Goal: Task Accomplishment & Management: Complete application form

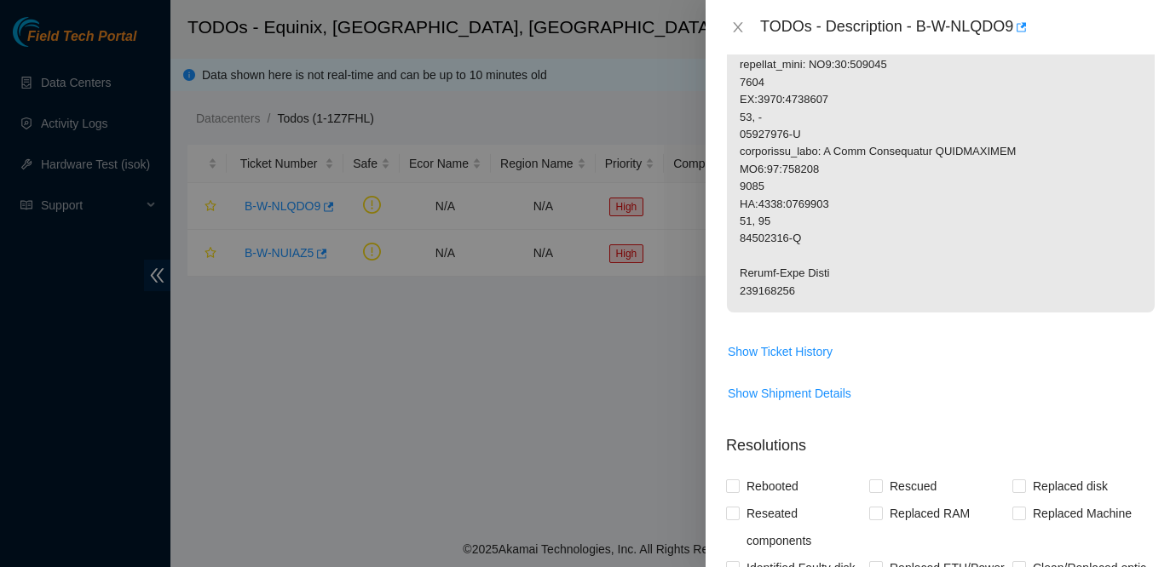
scroll to position [1493, 0]
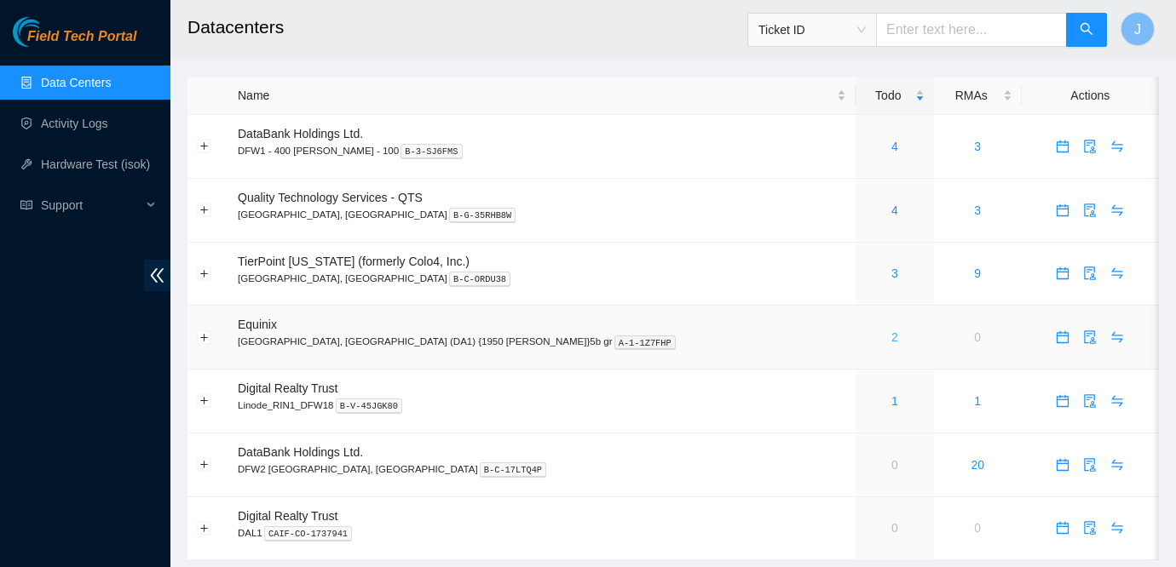
click at [891, 338] on link "2" at bounding box center [894, 338] width 7 height 14
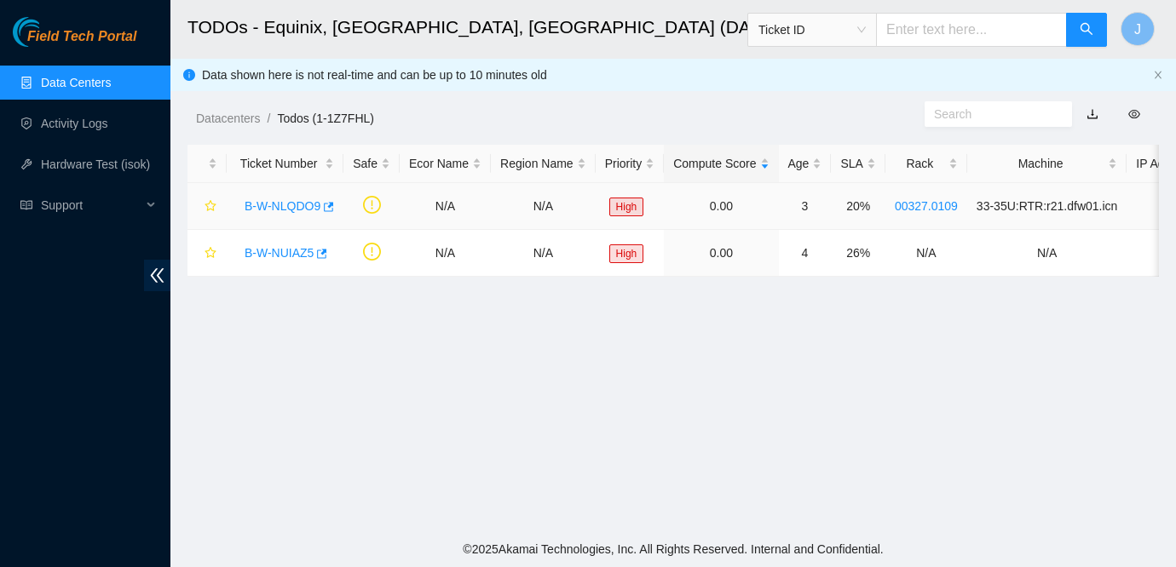
click at [278, 210] on link "B-W-NLQDO9" at bounding box center [282, 206] width 76 height 14
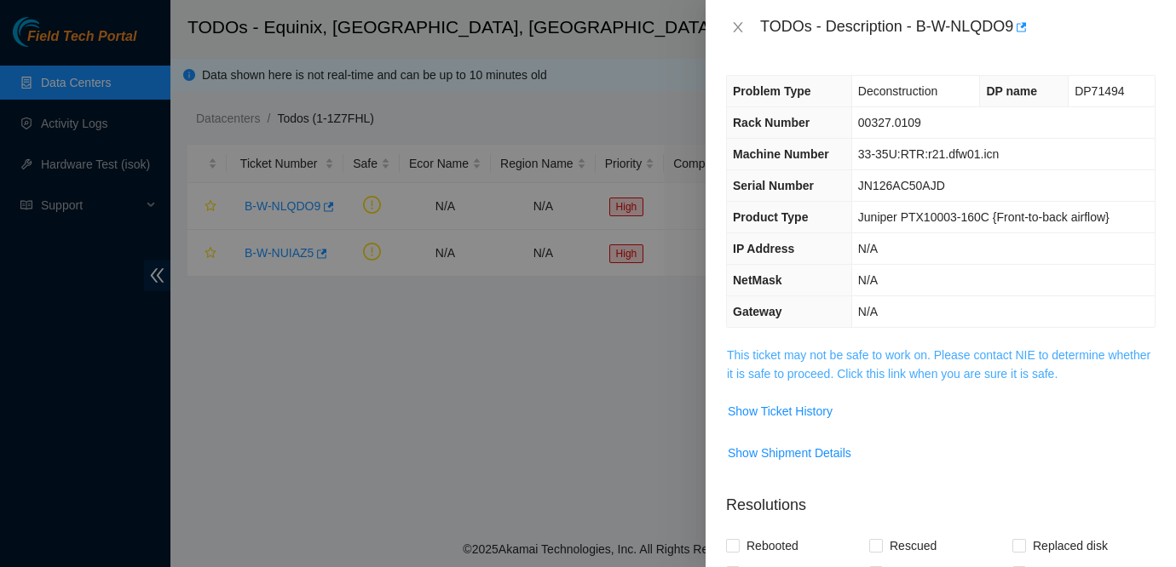
click at [888, 357] on link "This ticket may not be safe to work on. Please contact NIE to determine whether…" at bounding box center [938, 364] width 423 height 32
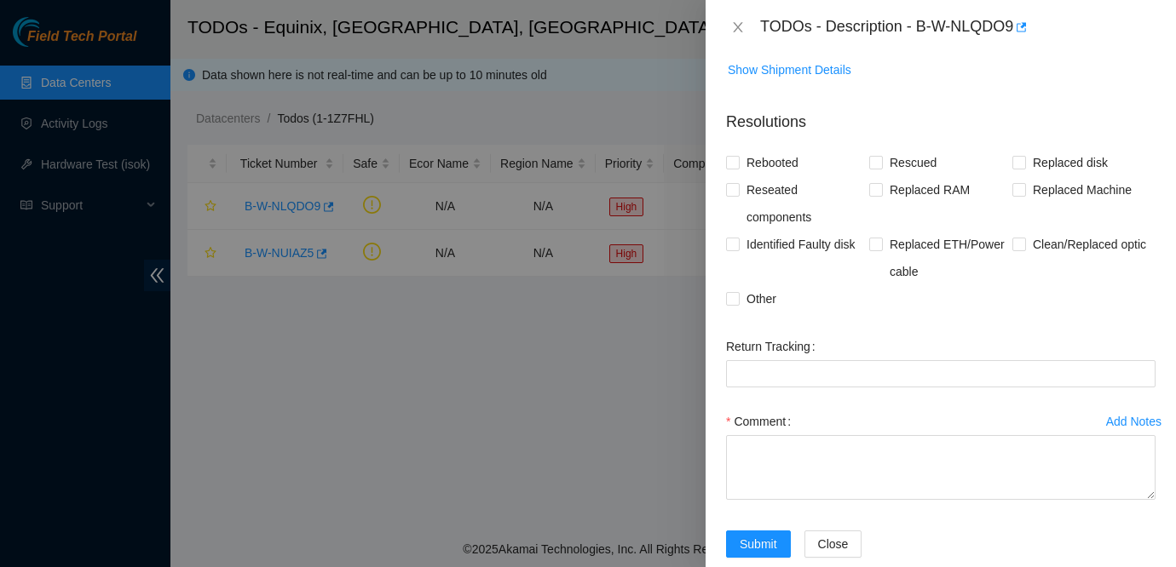
scroll to position [1493, 0]
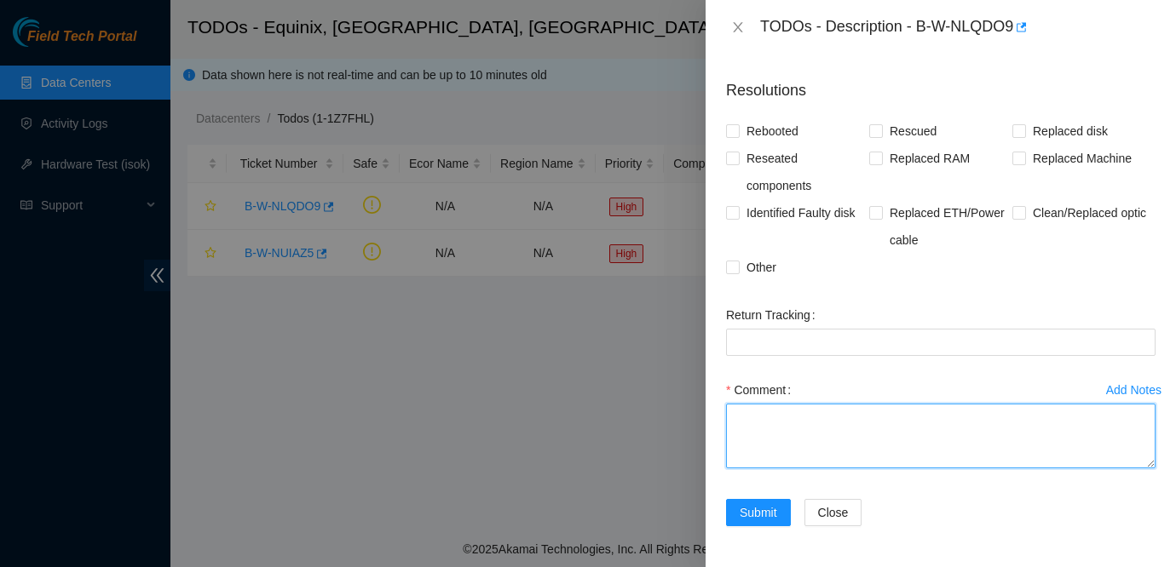
click at [818, 430] on textarea "Comment" at bounding box center [940, 436] width 429 height 65
click at [898, 416] on textarea "All Fiber has been confirmed, Contacted NIE to" at bounding box center [940, 436] width 429 height 65
click at [1009, 416] on textarea "All Fiber has been confirmed. Contacted NIE to" at bounding box center [940, 436] width 429 height 65
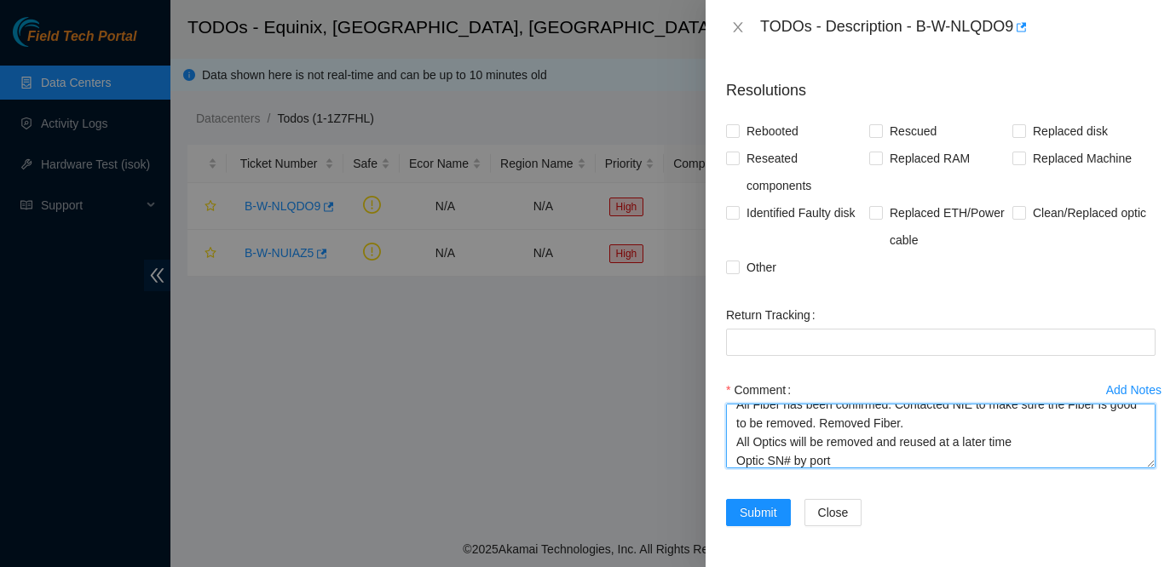
scroll to position [37, 0]
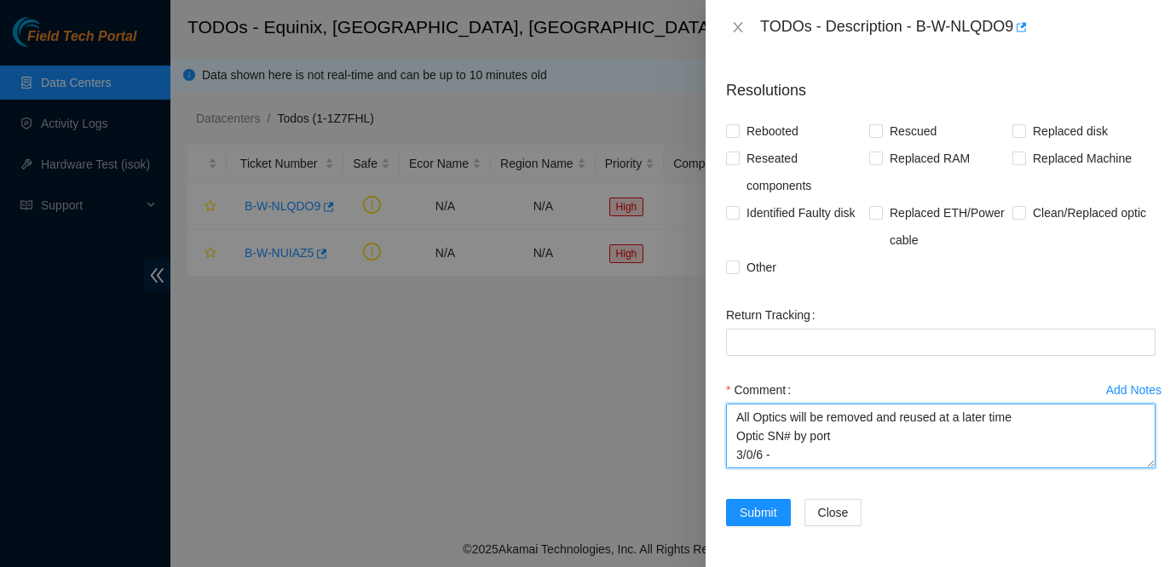
click at [812, 463] on textarea "All Fiber has been confirmed. Contacted NIE to make sure the Fiber is good to b…" at bounding box center [940, 436] width 429 height 65
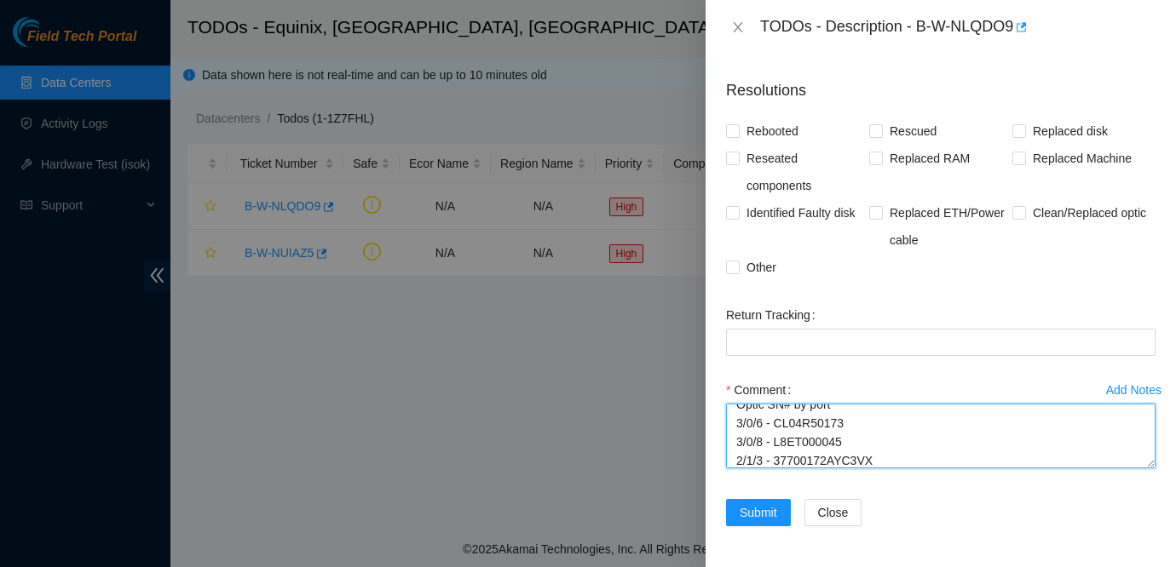
scroll to position [0, 0]
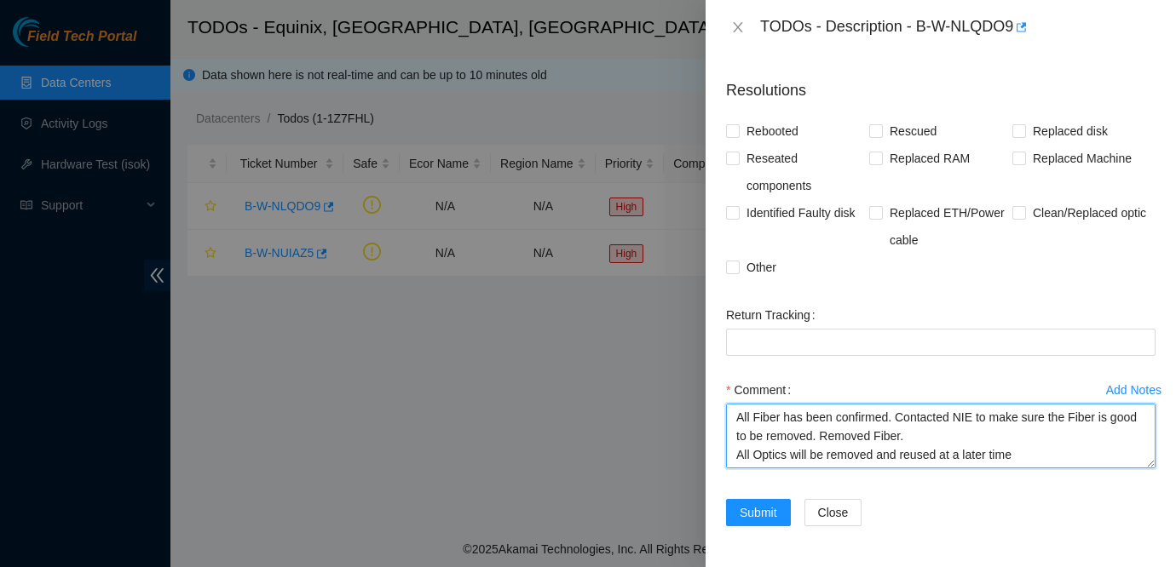
click at [1152, 461] on textarea "All Fiber has been confirmed. Contacted NIE to make sure the Fiber is good to b…" at bounding box center [940, 436] width 429 height 65
click at [1153, 465] on textarea "All Fiber has been confirmed. Contacted NIE to make sure the Fiber is good to b…" at bounding box center [940, 436] width 429 height 65
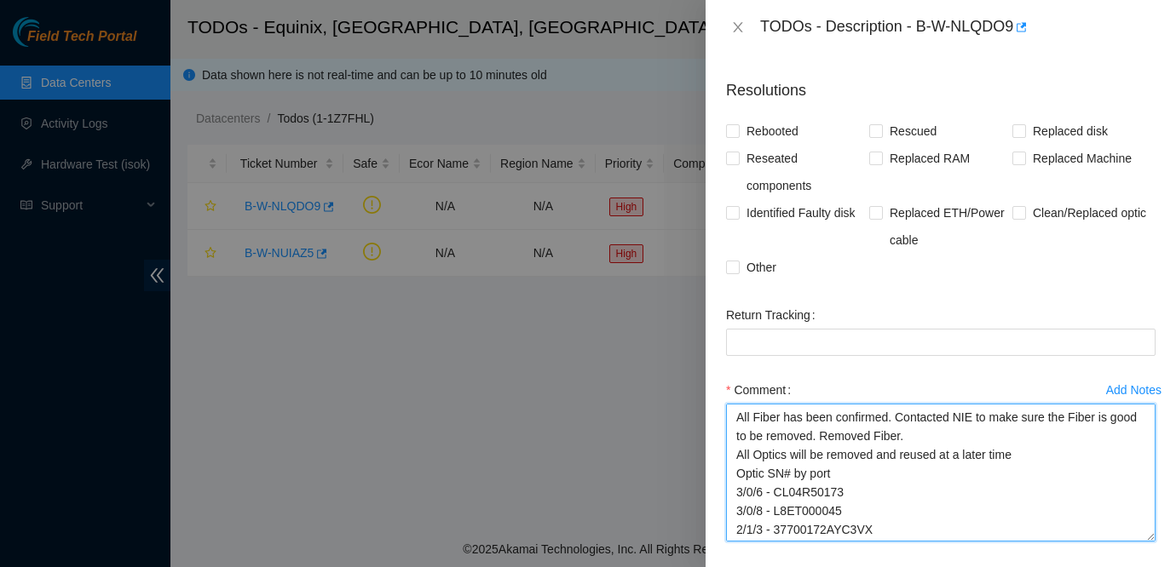
drag, startPoint x: 1153, startPoint y: 465, endPoint x: 1155, endPoint y: 538, distance: 73.3
click at [1155, 538] on div "Add Notes Comment All Fiber has been confirmed. Contacted NIE to make sure the …" at bounding box center [940, 475] width 443 height 196
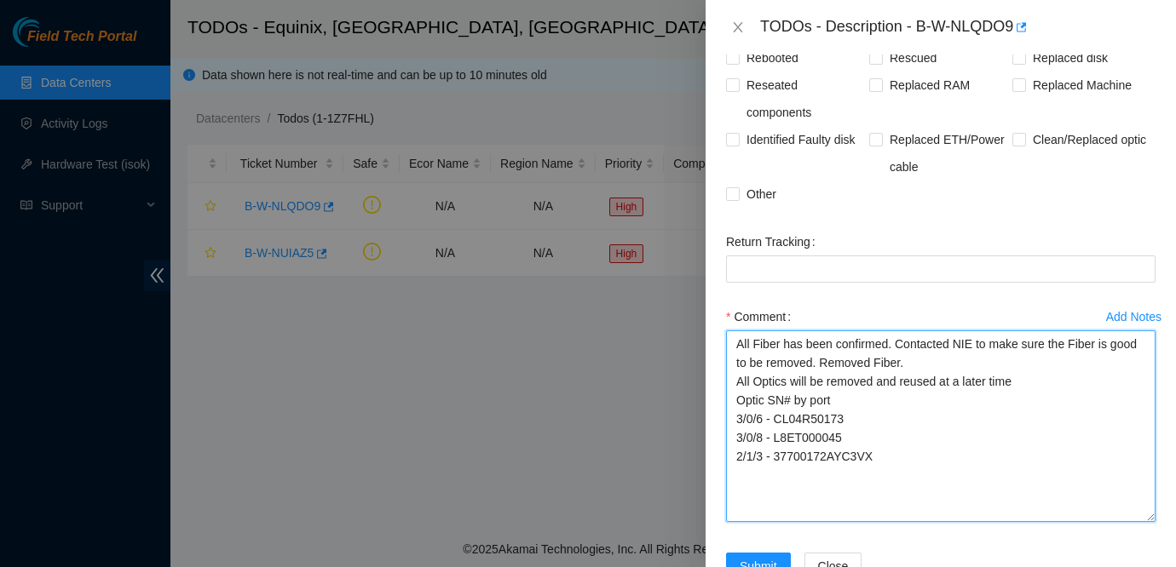
drag, startPoint x: 1153, startPoint y: 466, endPoint x: 1156, endPoint y: 520, distance: 53.7
click at [1156, 520] on div "Add Notes Comment All Fiber has been confirmed. Contacted NIE to make sure the …" at bounding box center [940, 428] width 443 height 250
type textarea "All Fiber has been confirmed. Contacted NIE to make sure the Fiber is good to b…"
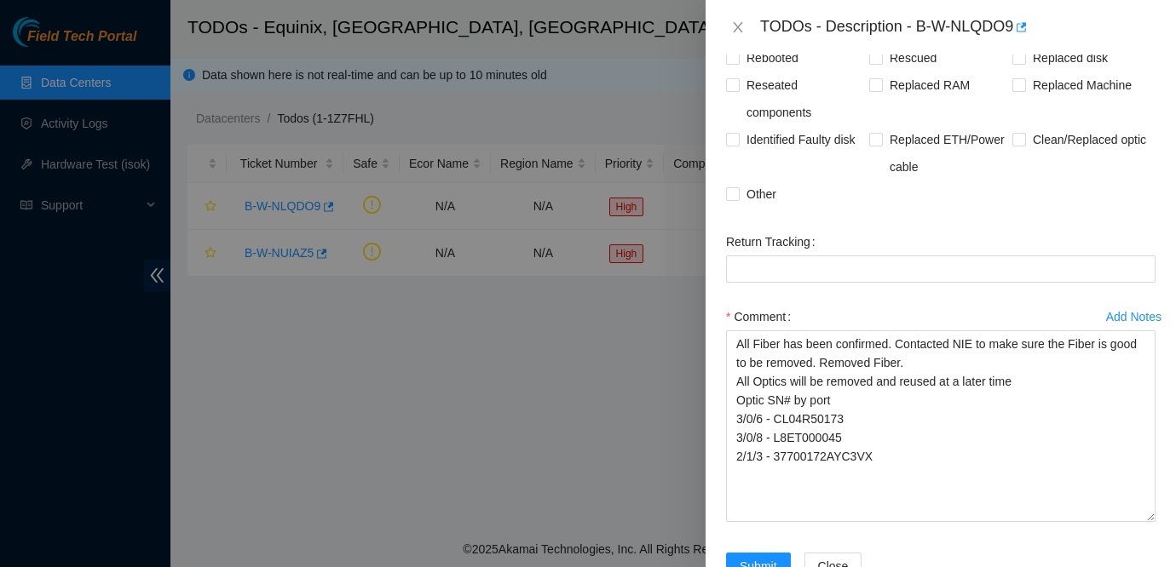
click at [992, 204] on div "Rebooted Rescued Replaced disk Reseated components Replaced RAM Replaced Machin…" at bounding box center [940, 126] width 429 height 164
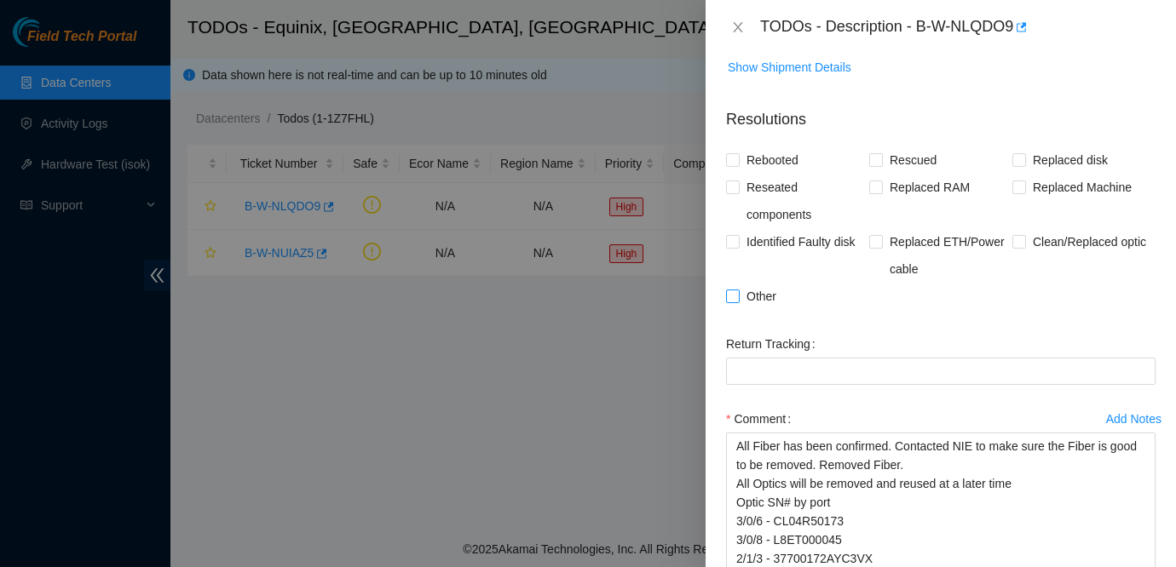
click at [765, 298] on span "Other" at bounding box center [760, 296] width 43 height 27
click at [738, 298] on input "Other" at bounding box center [732, 296] width 12 height 12
checkbox input "true"
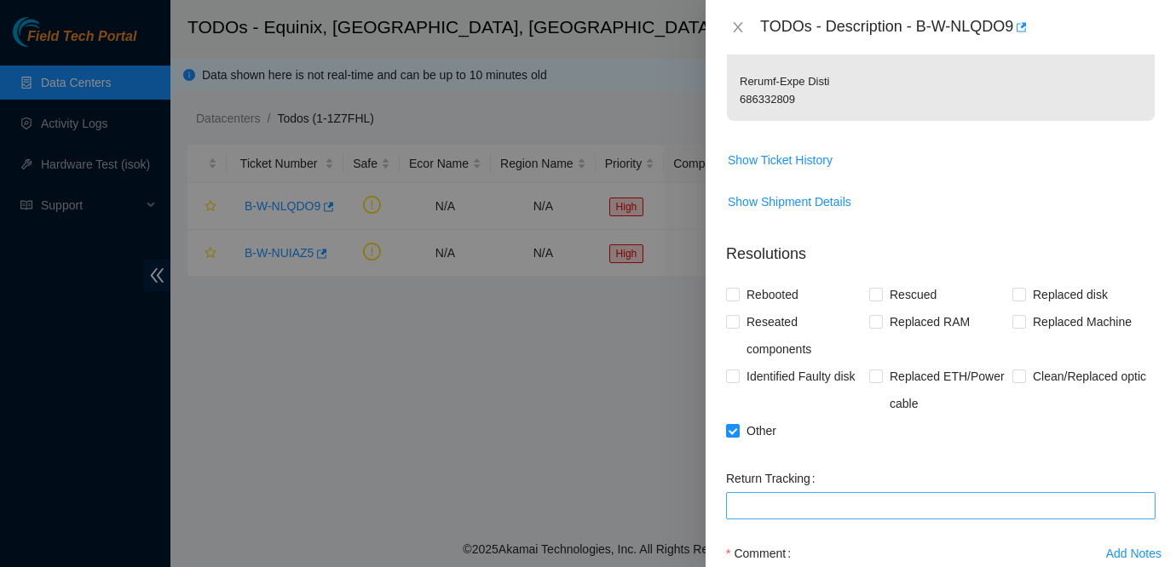
scroll to position [1619, 0]
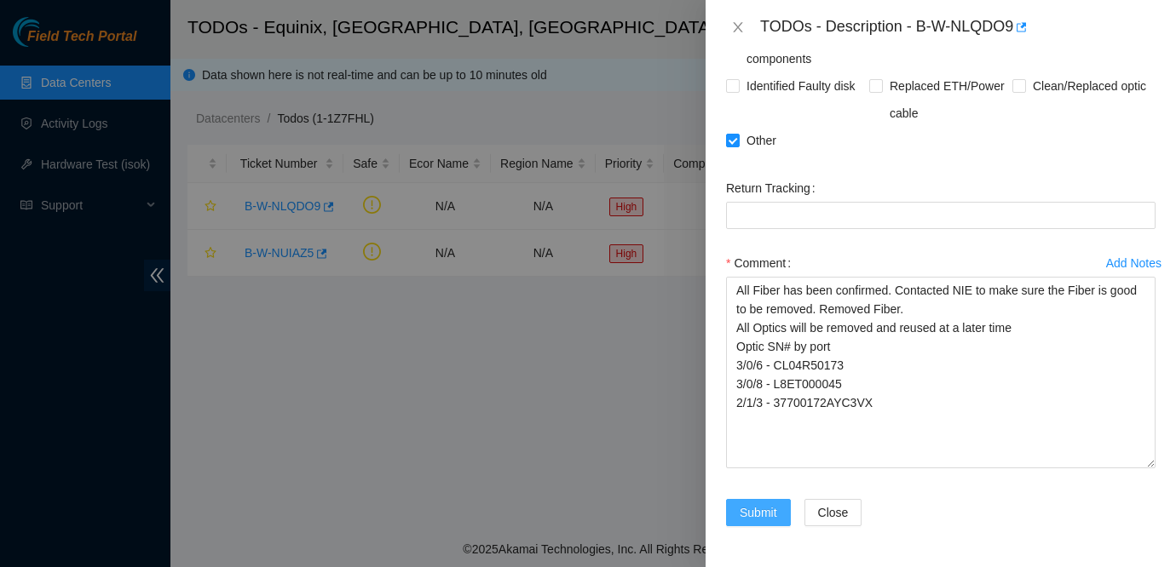
click at [749, 509] on span "Submit" at bounding box center [757, 512] width 37 height 19
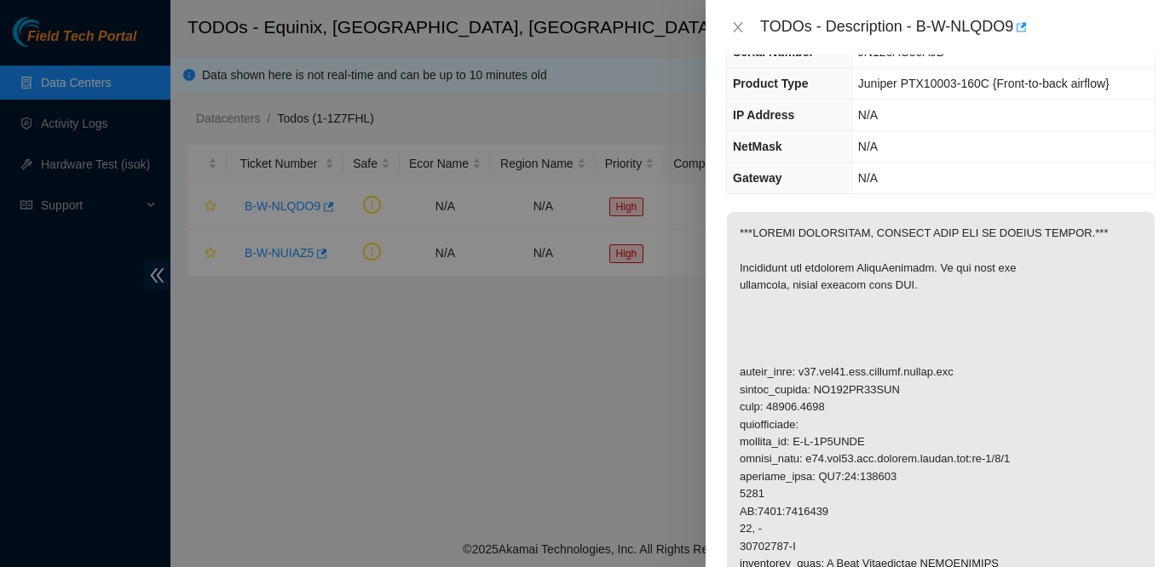
scroll to position [0, 0]
